Goal: Navigation & Orientation: Find specific page/section

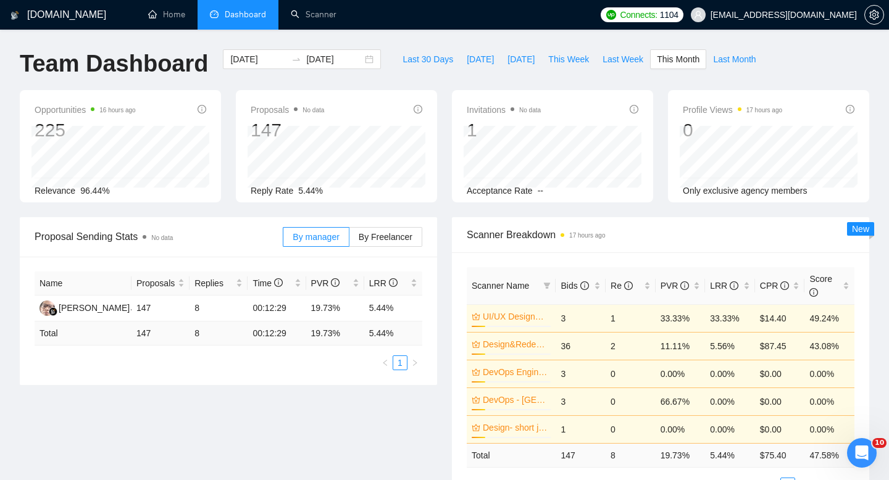
click at [253, 19] on span "Dashboard" at bounding box center [245, 14] width 41 height 10
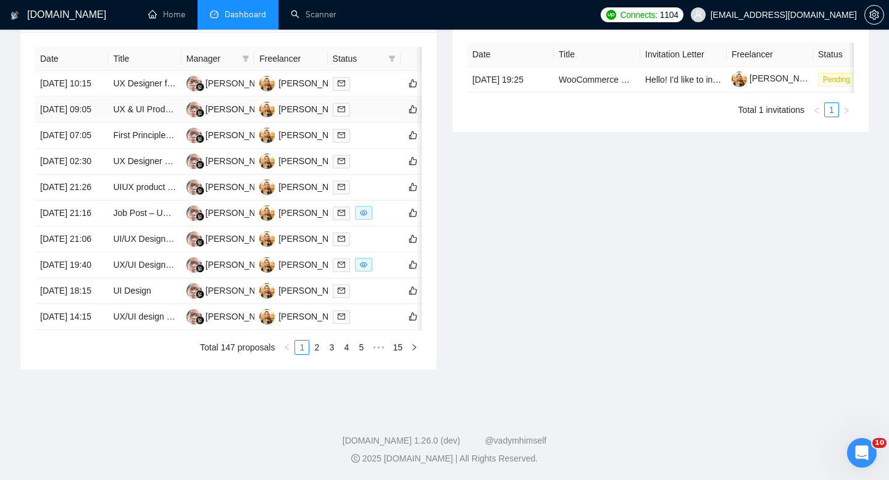
scroll to position [558, 0]
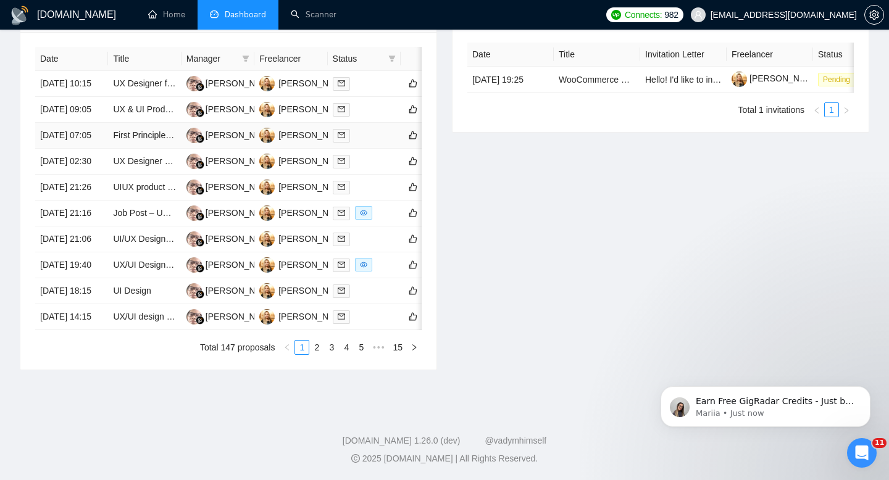
scroll to position [647, 0]
click at [321, 347] on link "2" at bounding box center [317, 348] width 14 height 14
click at [299, 354] on link "1" at bounding box center [302, 348] width 14 height 14
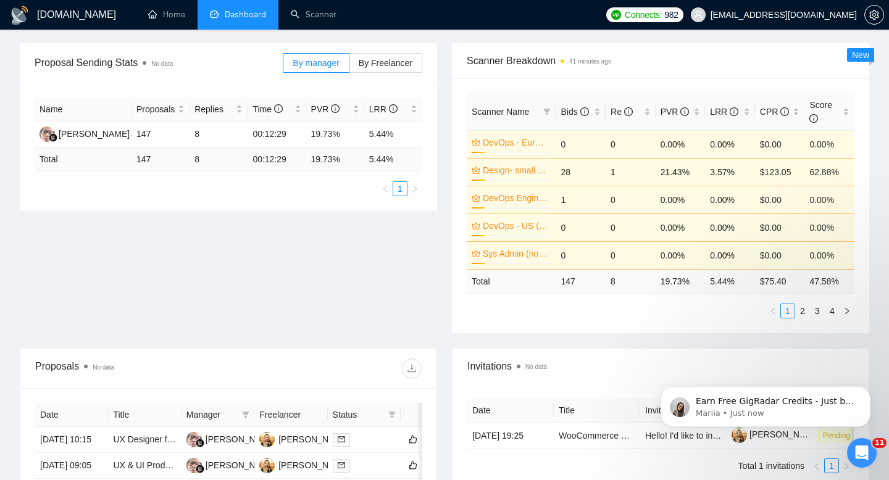
scroll to position [0, 0]
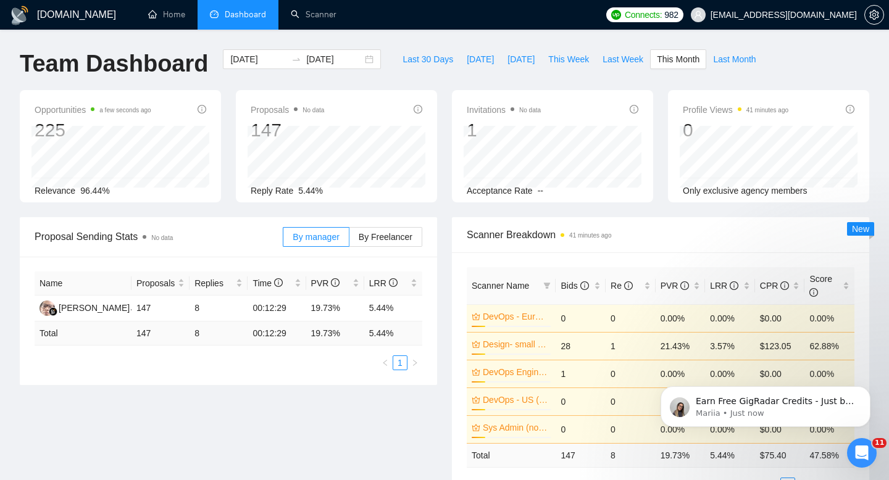
click at [310, 81] on div "2025-08-01 2025-08-31" at bounding box center [301, 69] width 173 height 41
